Goal: Information Seeking & Learning: Learn about a topic

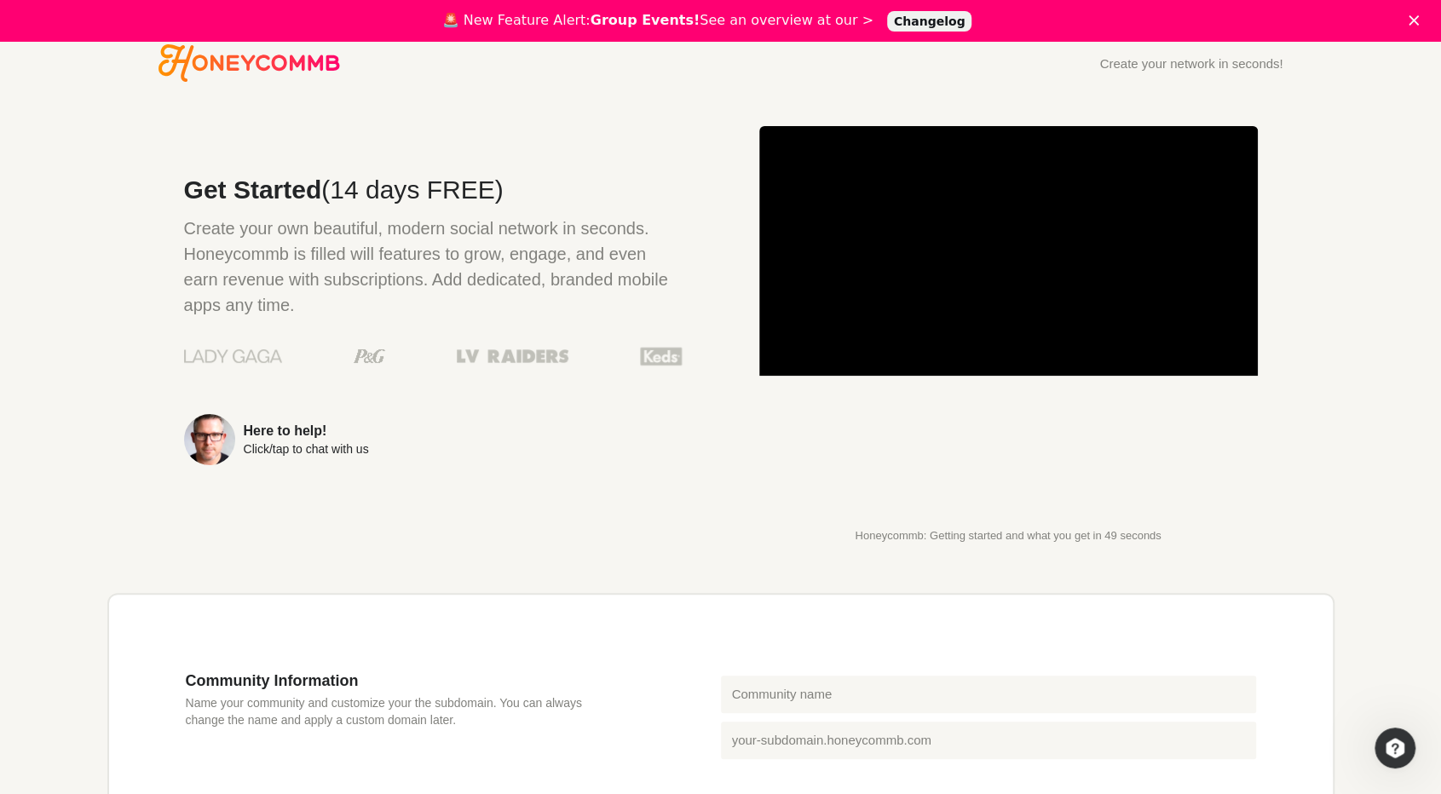
click at [903, 25] on link "Changelog" at bounding box center [929, 21] width 85 height 20
click at [1202, 72] on header "Create your network in seconds!" at bounding box center [720, 62] width 1125 height 37
click at [1210, 57] on div "Create your network in seconds!" at bounding box center [1190, 63] width 183 height 13
